Goal: Information Seeking & Learning: Learn about a topic

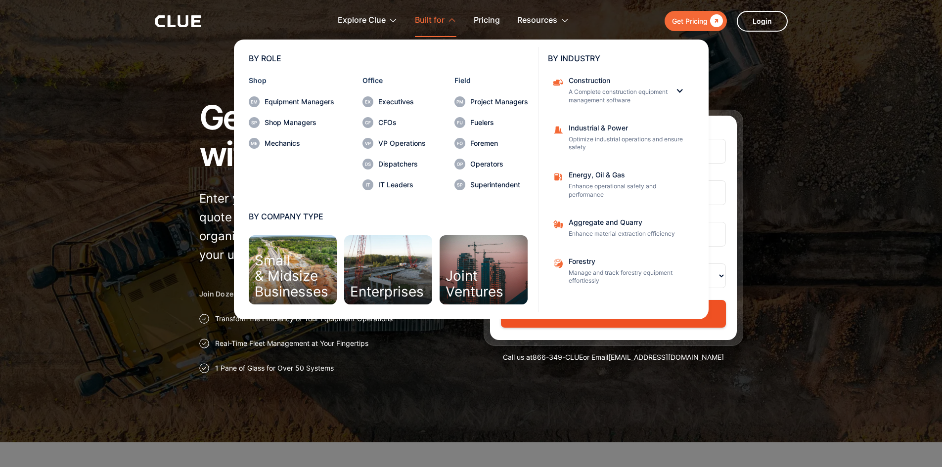
click at [291, 266] on div "Small & Midsize Businesses" at bounding box center [292, 276] width 74 height 46
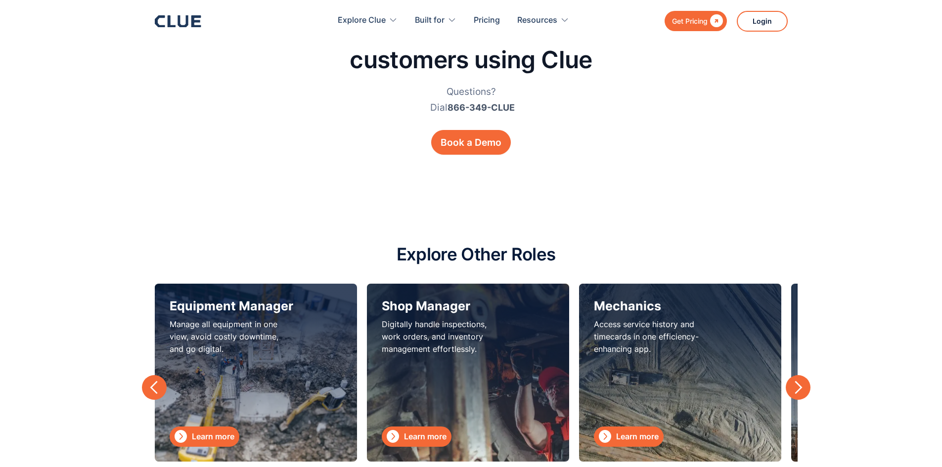
scroll to position [2868, 0]
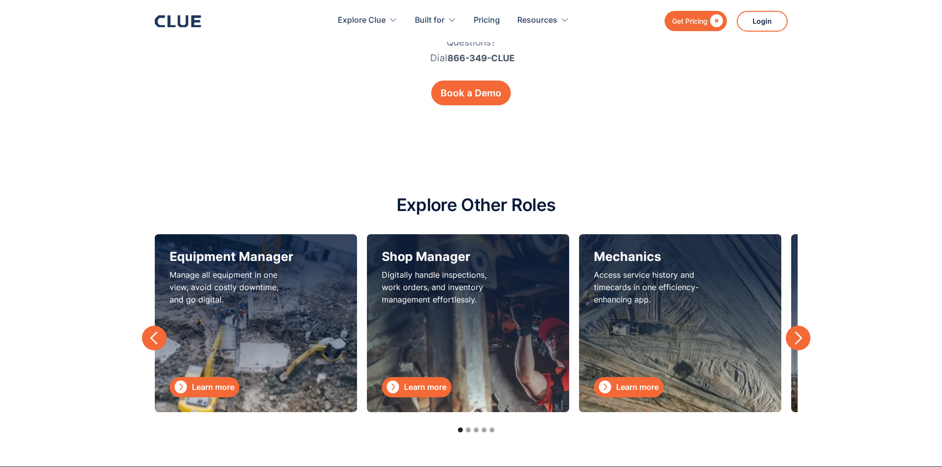
click at [803, 339] on div "next slide" at bounding box center [798, 338] width 15 height 15
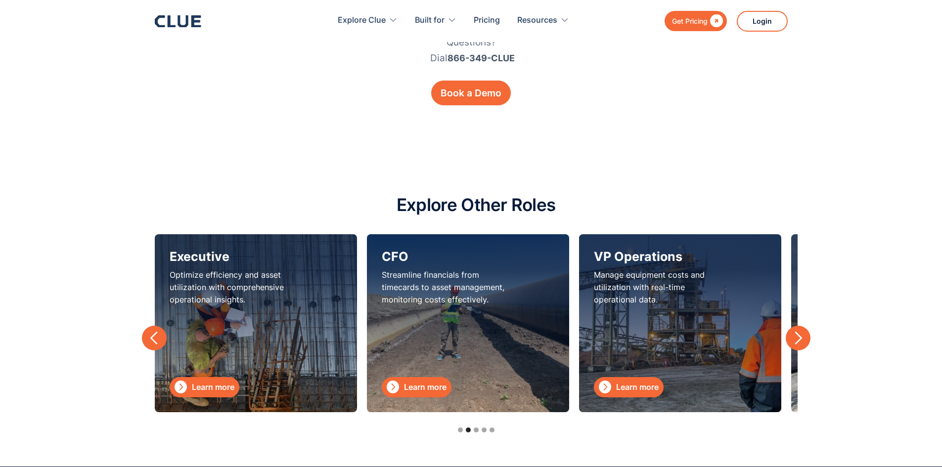
click at [803, 342] on div "next slide" at bounding box center [798, 338] width 15 height 15
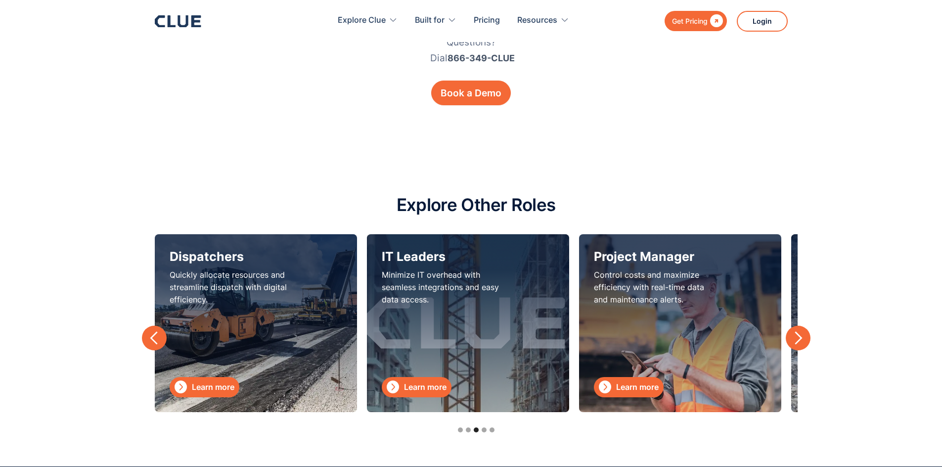
click at [797, 335] on div "next slide" at bounding box center [798, 338] width 15 height 15
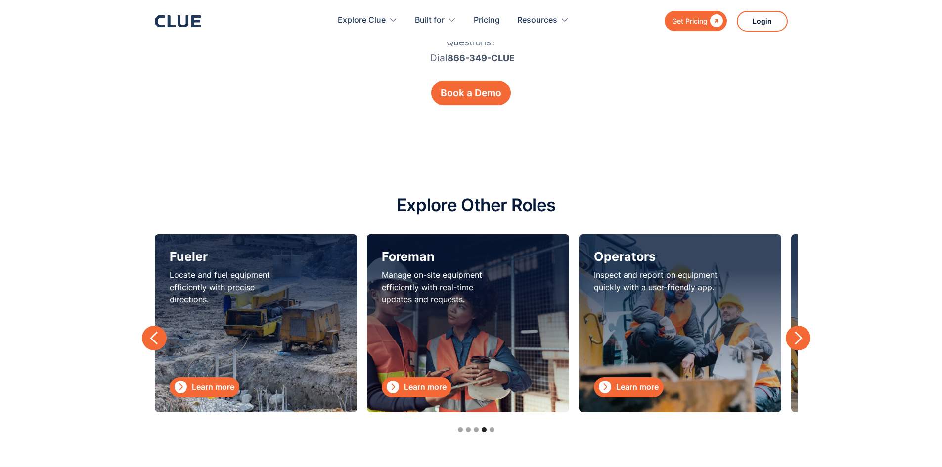
click at [804, 339] on div "next slide" at bounding box center [798, 338] width 15 height 15
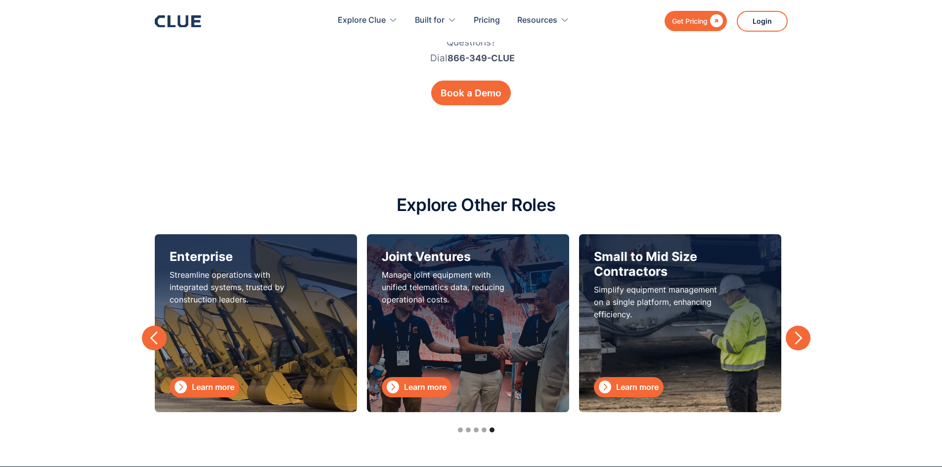
click at [635, 385] on div "Learn more" at bounding box center [637, 387] width 43 height 12
